Goal: Find specific page/section: Find specific page/section

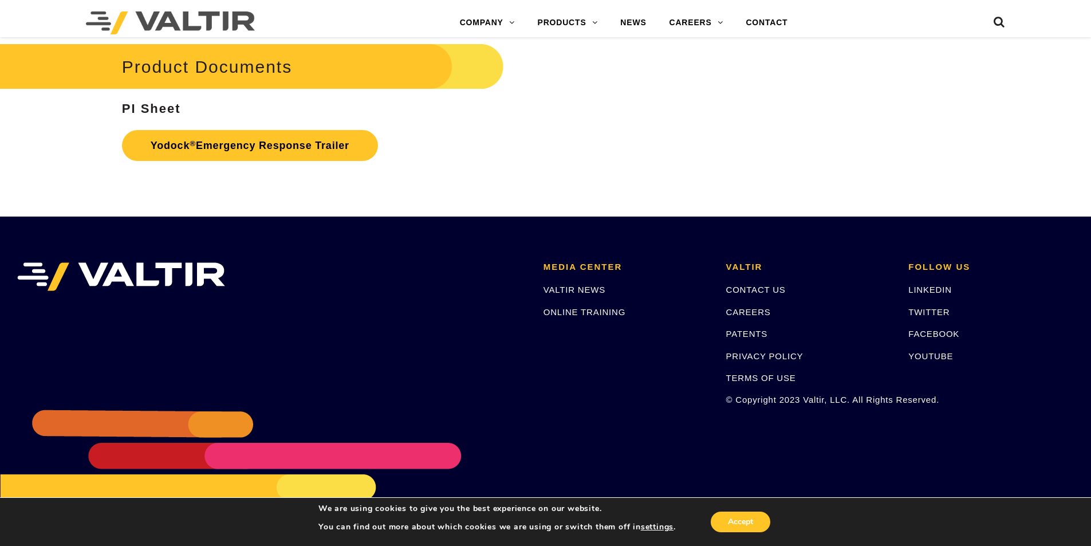
scroll to position [2324, 0]
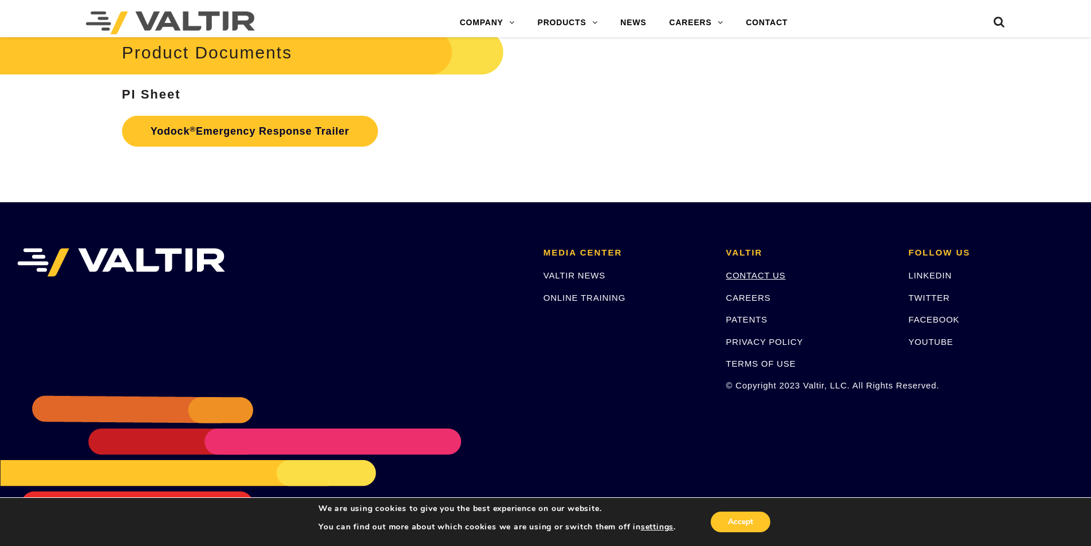
click at [760, 276] on link "CONTACT US" at bounding box center [756, 275] width 60 height 10
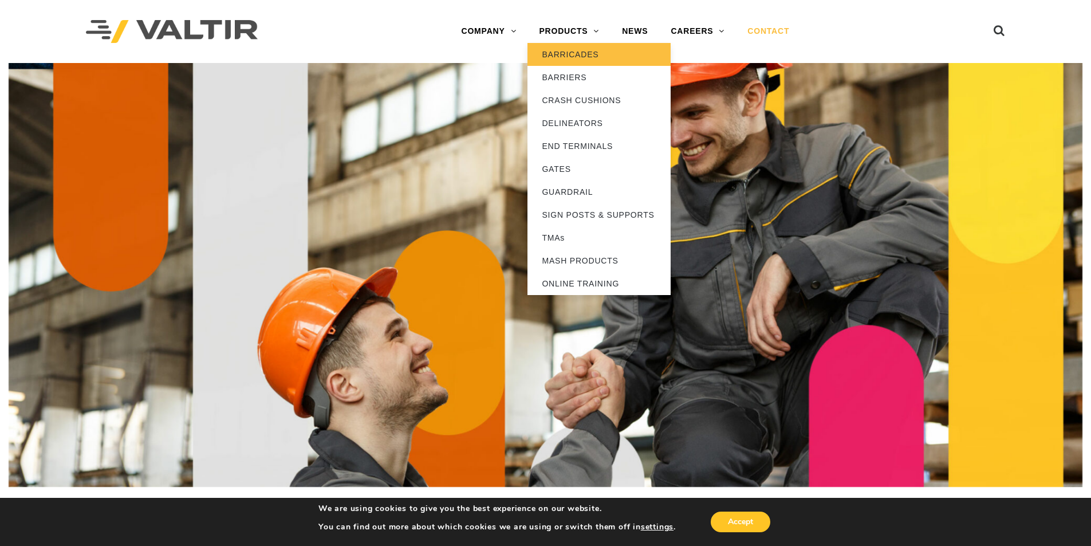
click at [560, 55] on link "BARRICADES" at bounding box center [599, 54] width 143 height 23
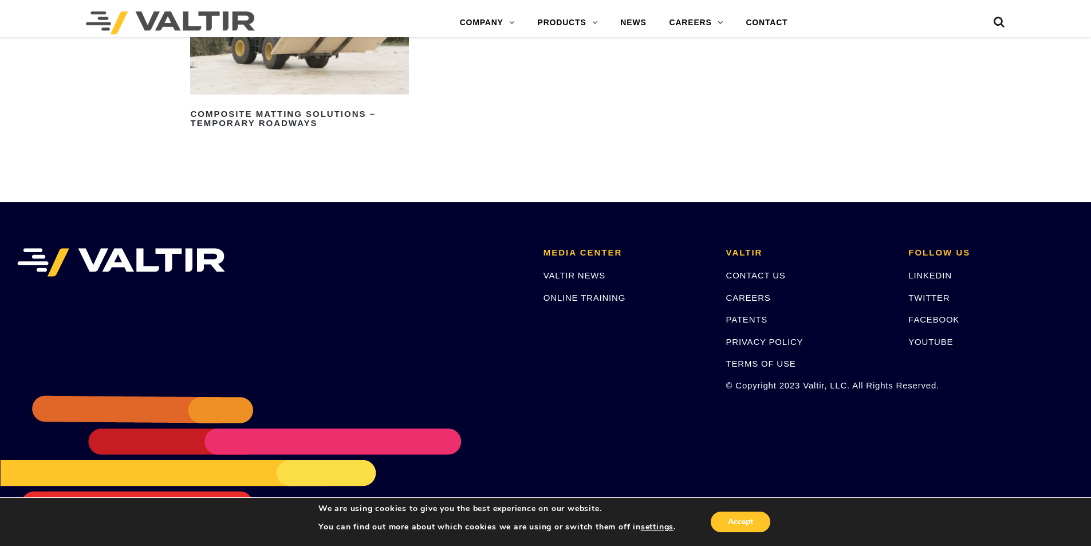
scroll to position [1181, 0]
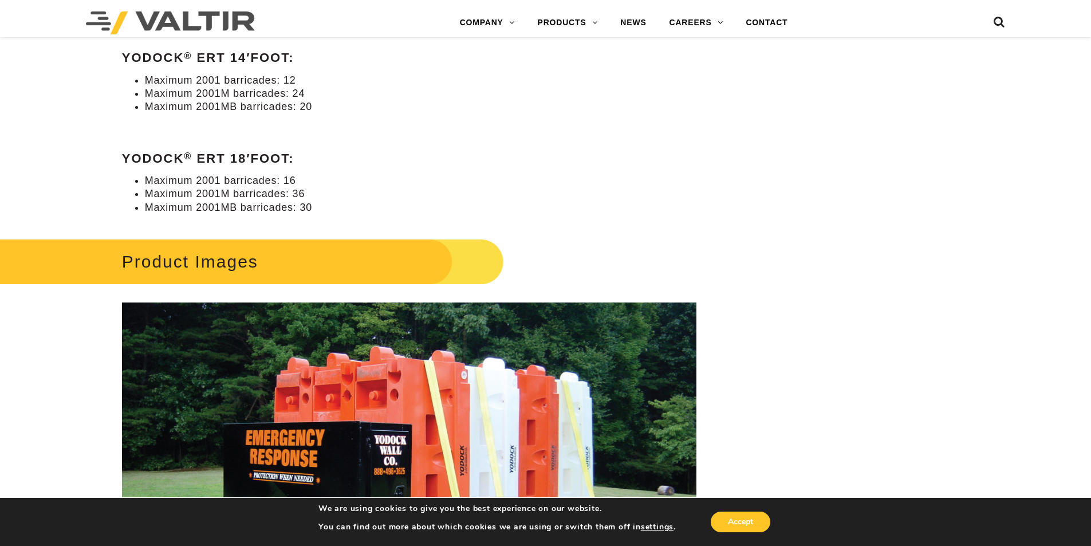
scroll to position [892, 0]
